Goal: Information Seeking & Learning: Learn about a topic

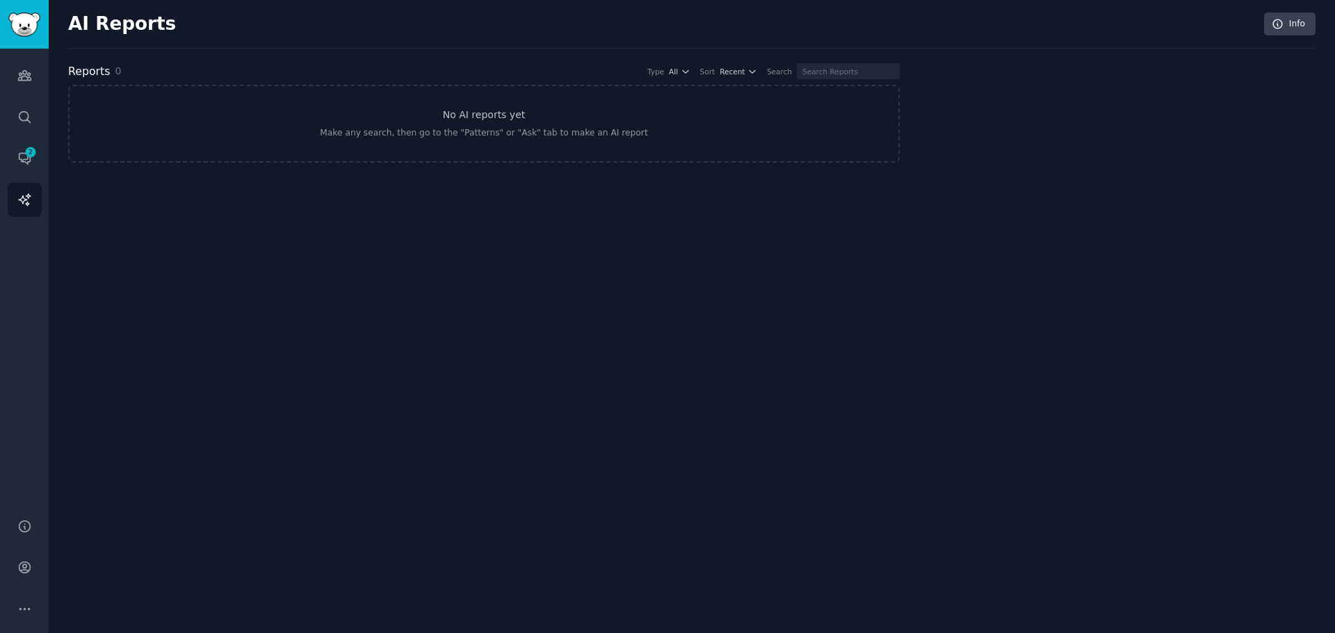
click at [0, 146] on div "Audiences Search Conversations 2 AI Reports" at bounding box center [24, 275] width 49 height 453
click at [34, 151] on span "2" at bounding box center [30, 152] width 13 height 10
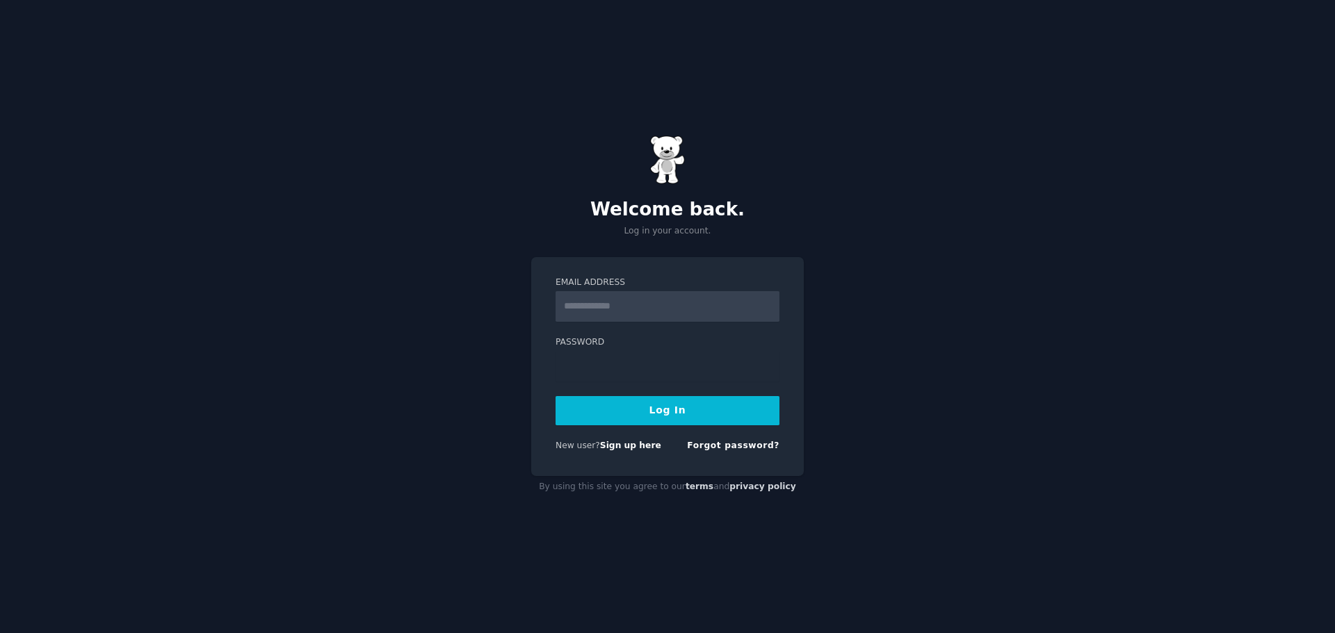
type input "**********"
click at [687, 412] on button "Log In" at bounding box center [667, 410] width 224 height 29
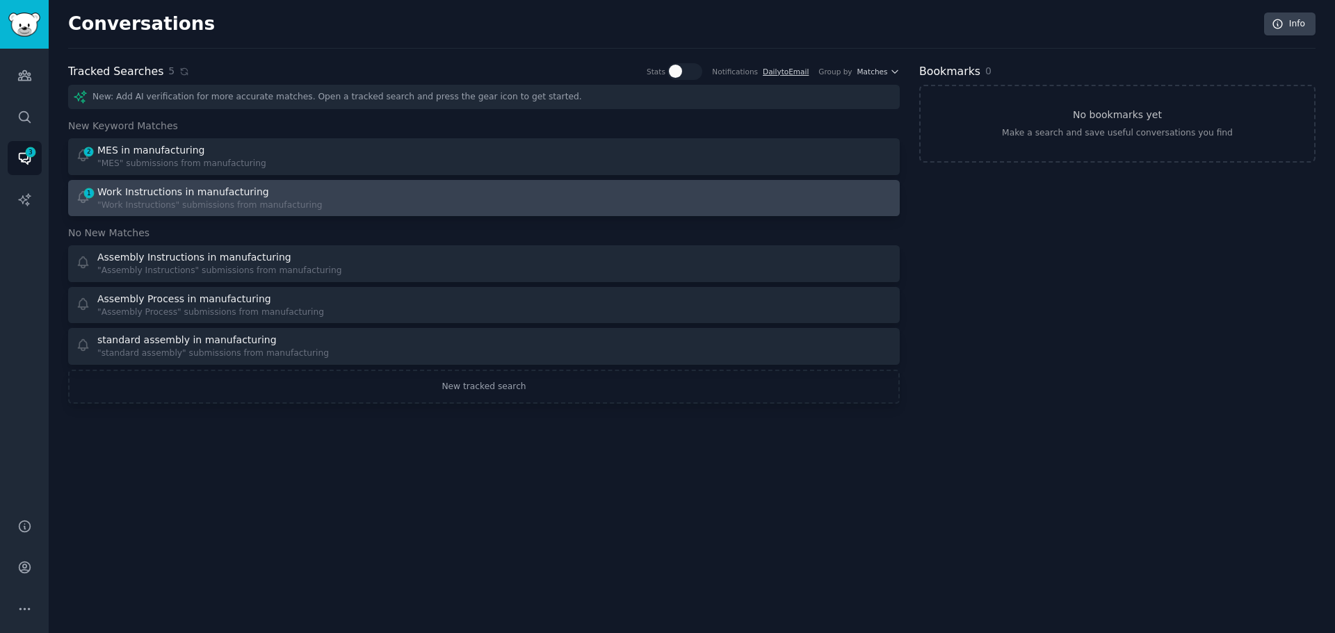
click at [194, 195] on div "Work Instructions in manufacturing" at bounding box center [183, 192] width 172 height 15
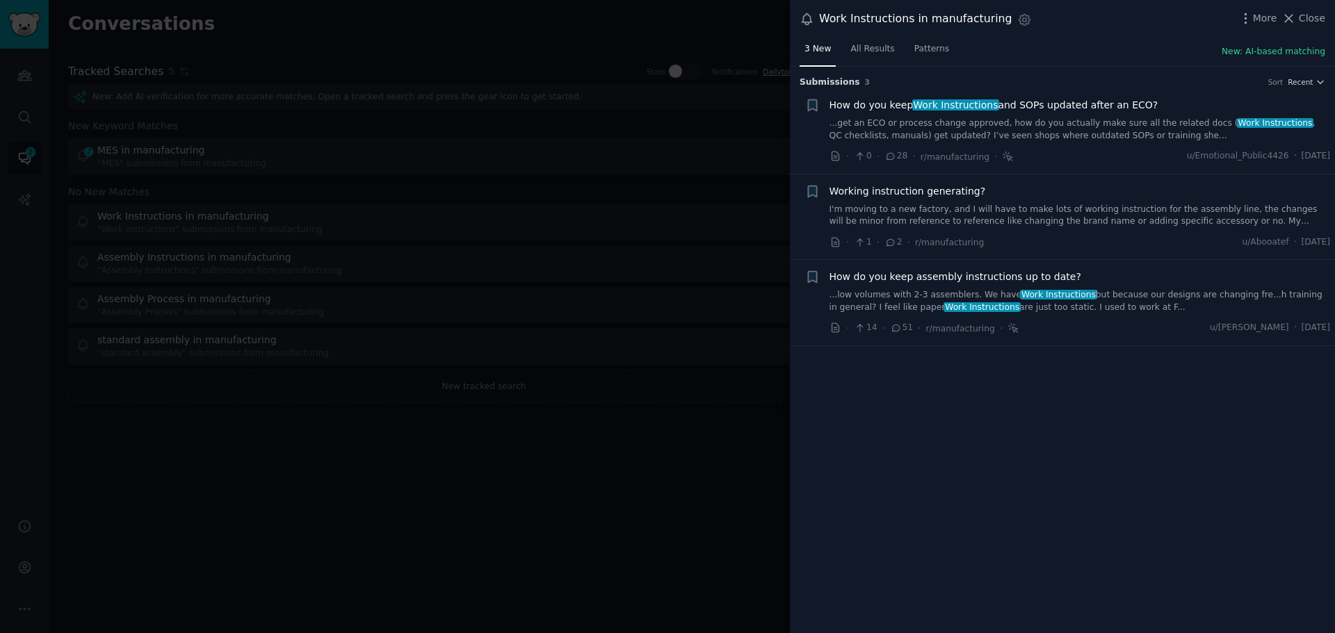
click at [584, 418] on div at bounding box center [667, 316] width 1335 height 633
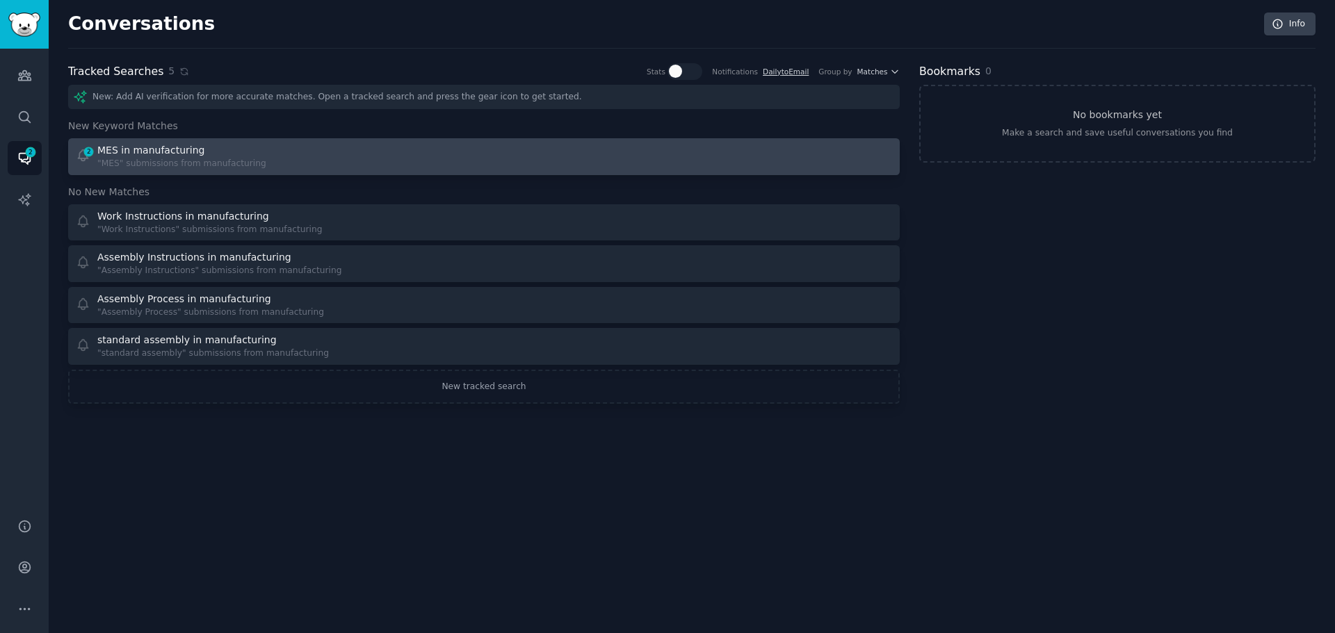
click at [271, 157] on div "2 MES in manufacturing "MES" submissions from manufacturing" at bounding box center [275, 156] width 399 height 27
